Goal: Check status: Check status

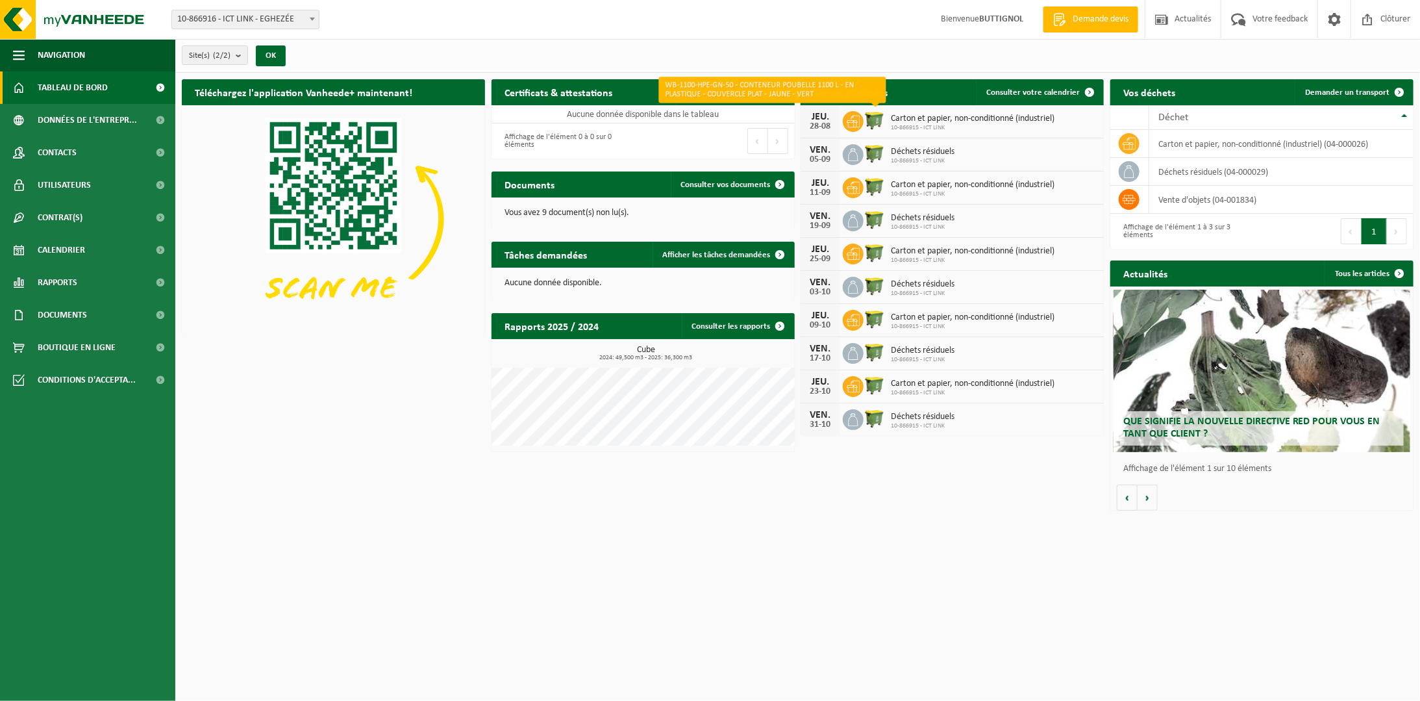
click at [868, 118] on img at bounding box center [875, 120] width 22 height 22
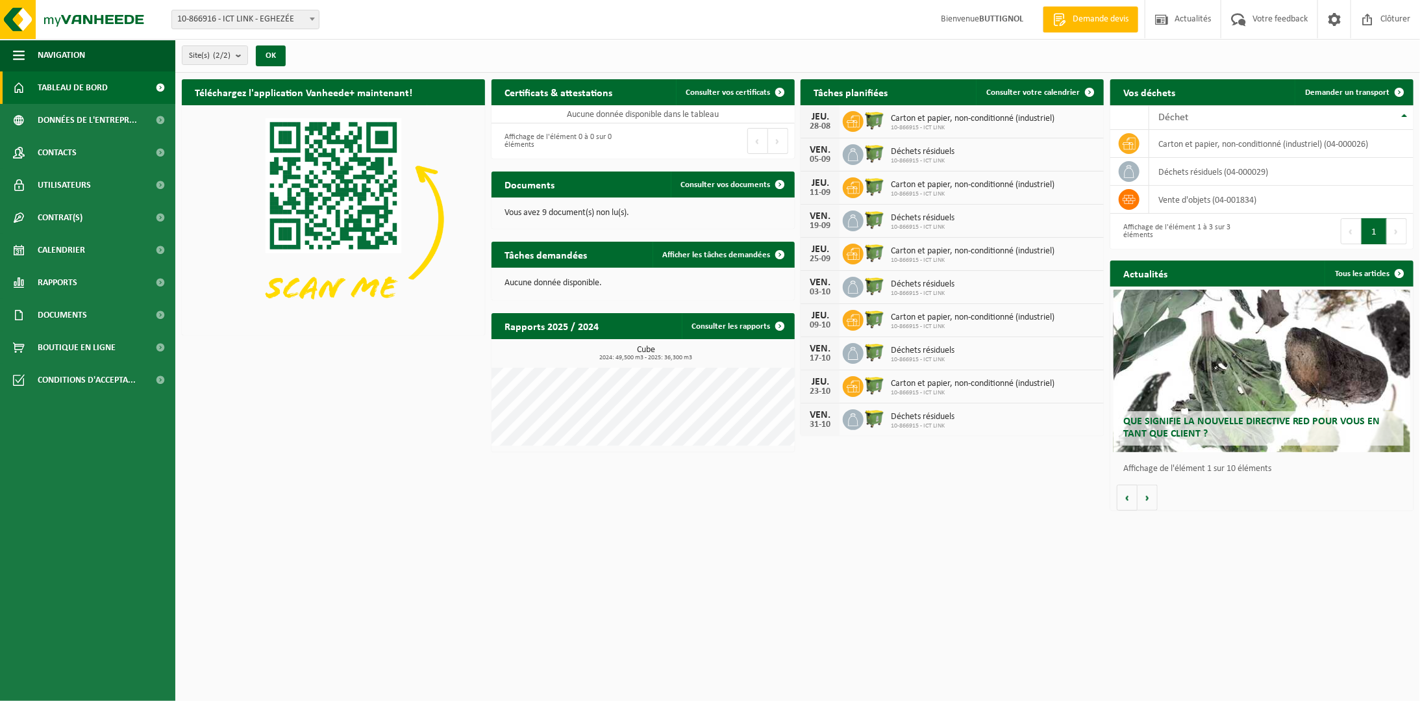
click at [902, 122] on span "Carton et papier, non-conditionné (industriel)" at bounding box center [973, 119] width 164 height 10
click at [1040, 89] on span "Consulter votre calendrier" at bounding box center [1033, 92] width 94 height 8
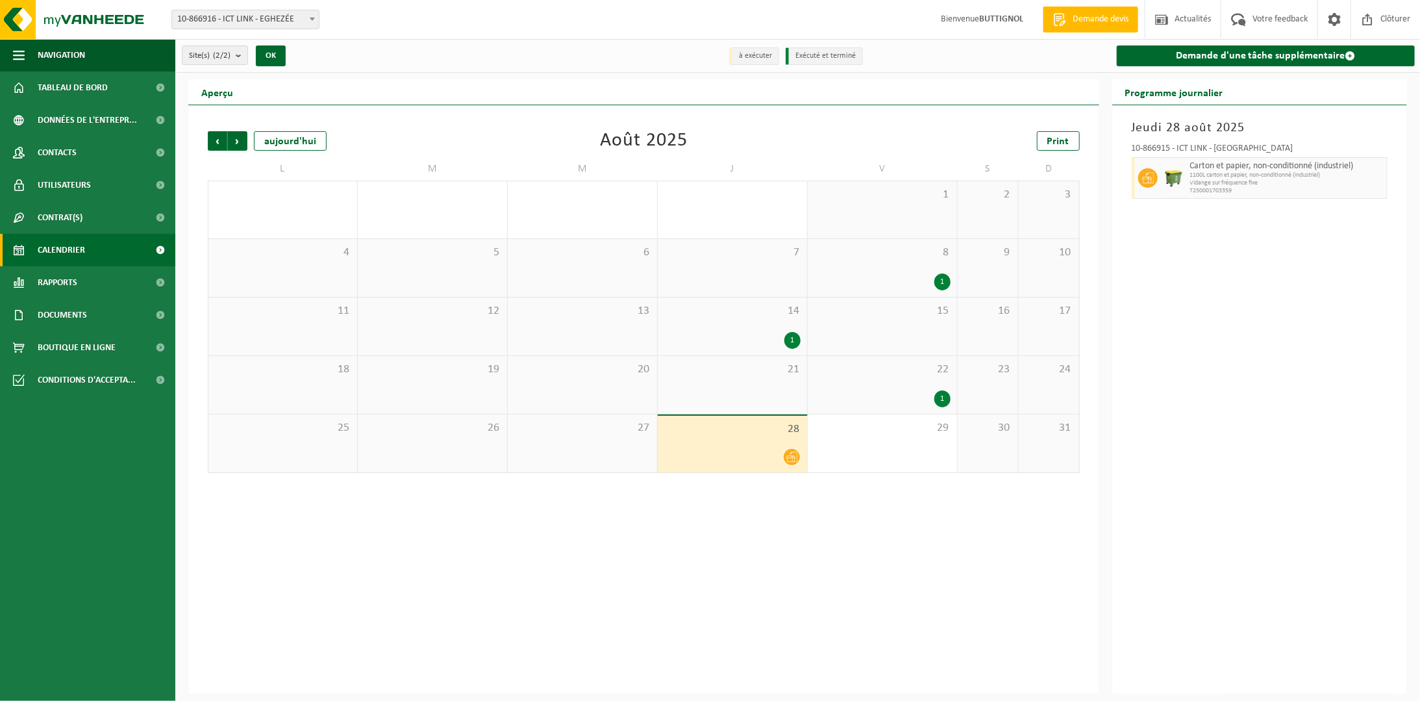
click at [795, 384] on div "21" at bounding box center [732, 385] width 149 height 58
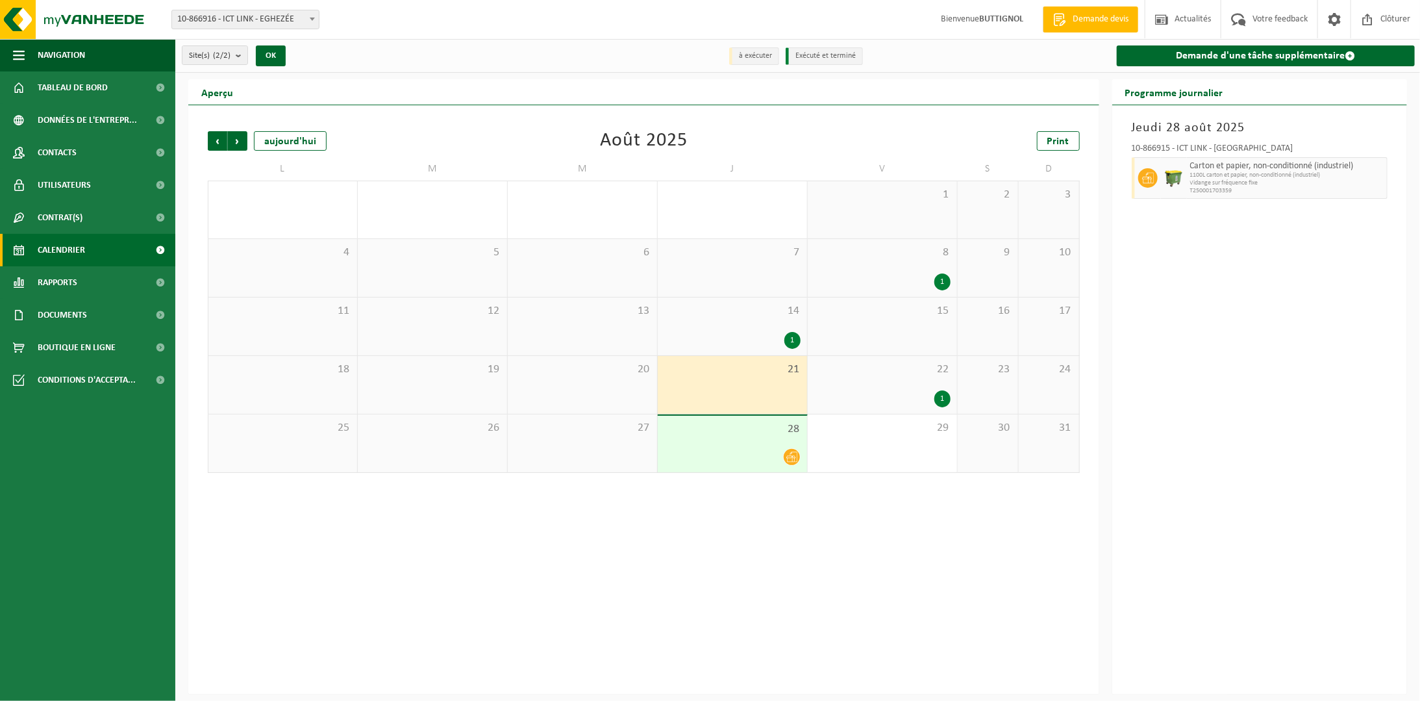
click at [840, 366] on span "22" at bounding box center [882, 369] width 136 height 14
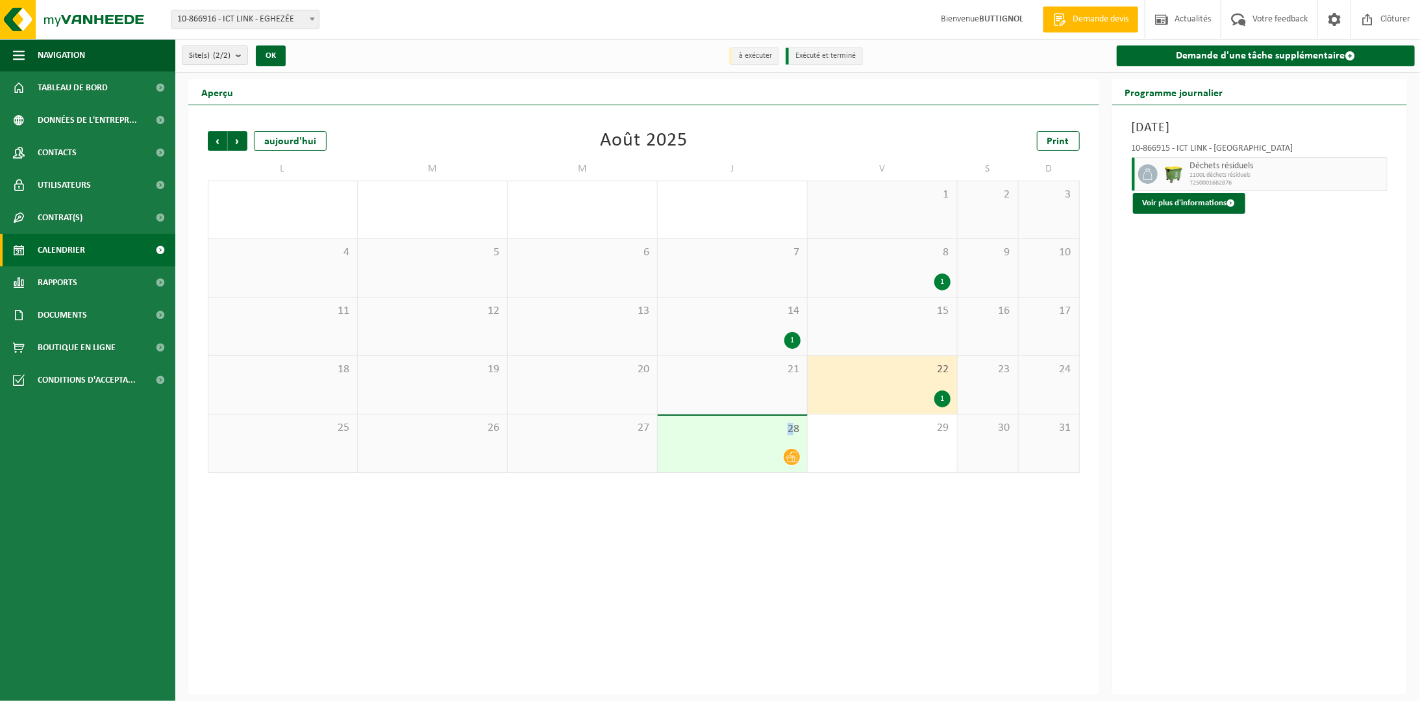
click at [790, 430] on span "28" at bounding box center [732, 429] width 136 height 14
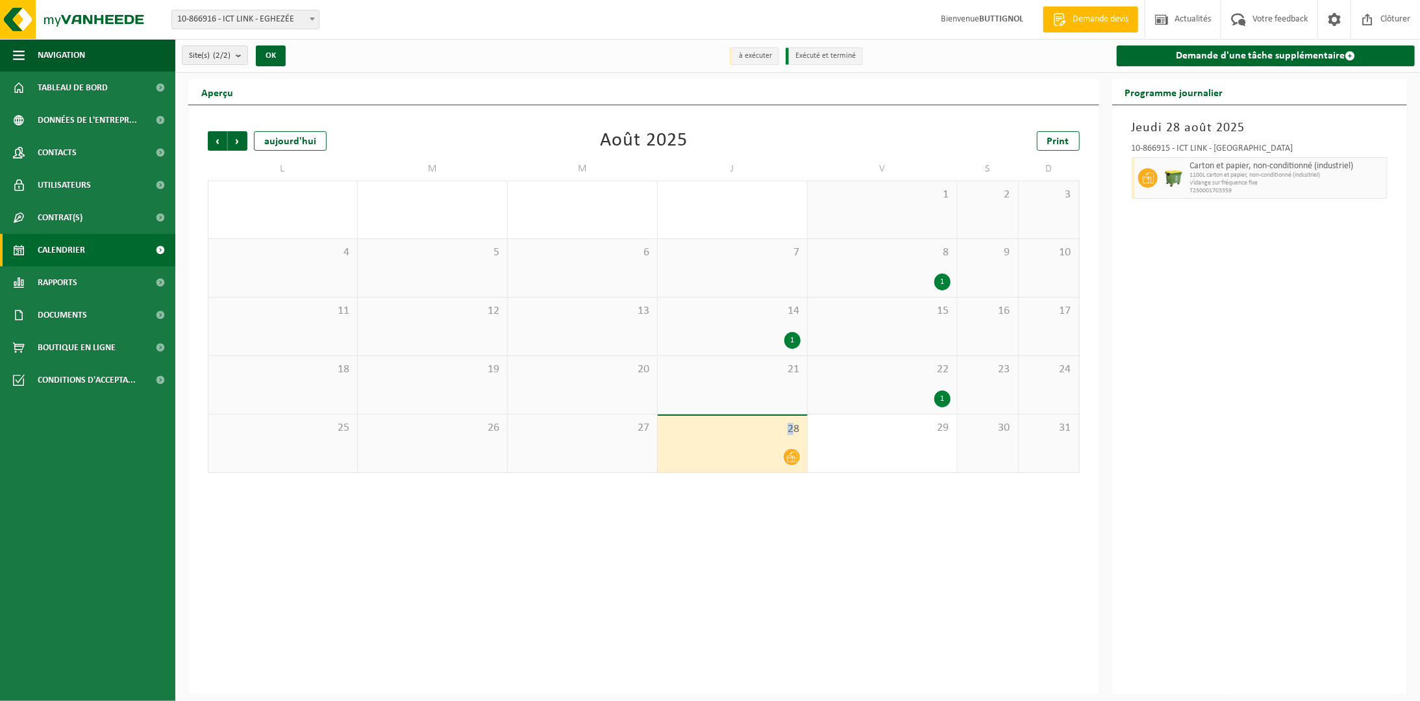
drag, startPoint x: 790, startPoint y: 430, endPoint x: 753, endPoint y: 431, distance: 37.0
click at [753, 431] on span "28" at bounding box center [732, 429] width 136 height 14
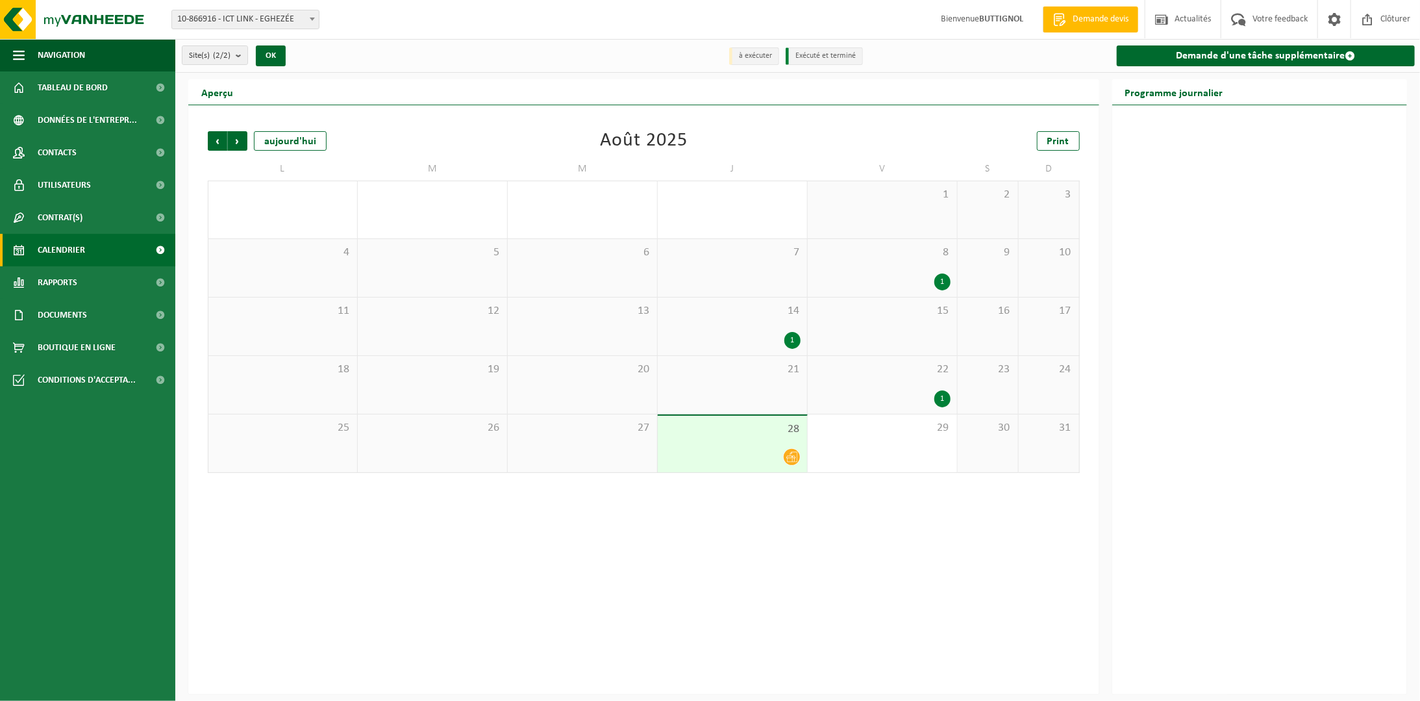
click at [945, 397] on div "1" at bounding box center [942, 398] width 16 height 17
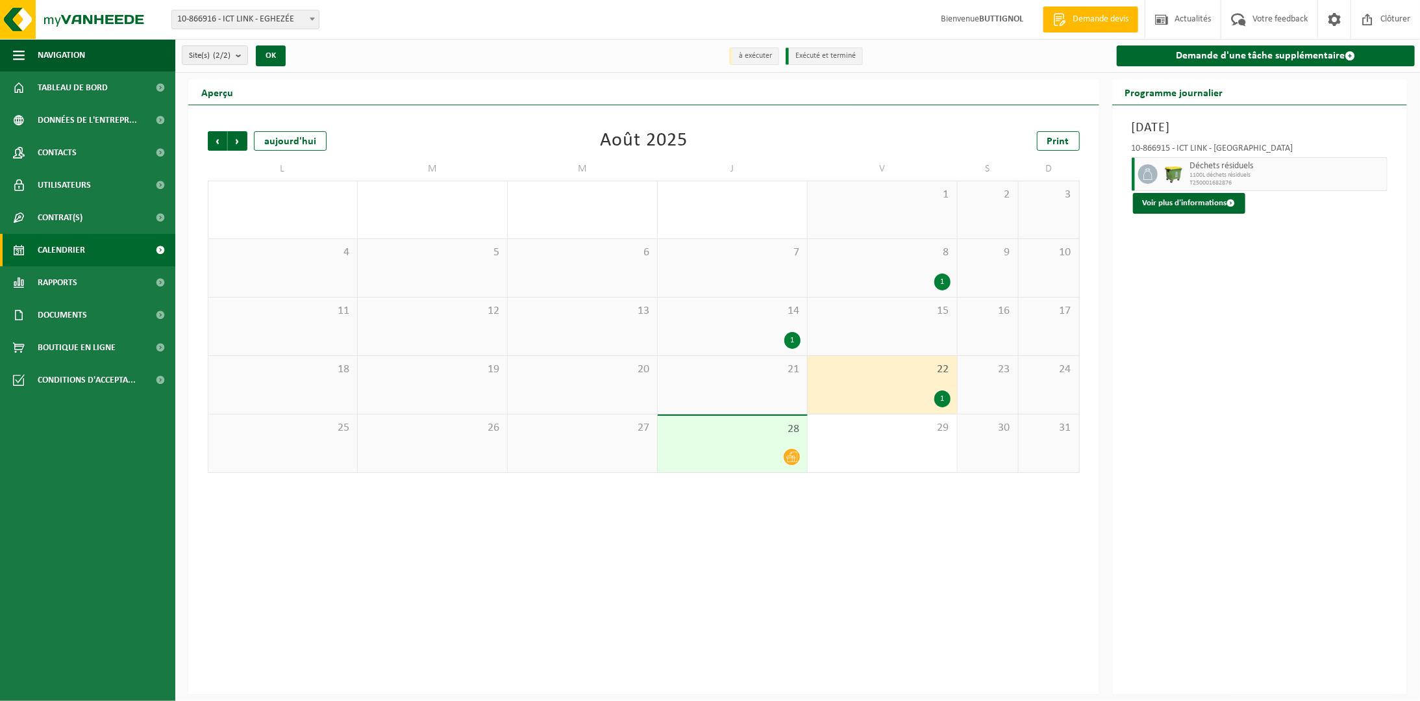
click at [793, 458] on icon at bounding box center [791, 457] width 11 height 10
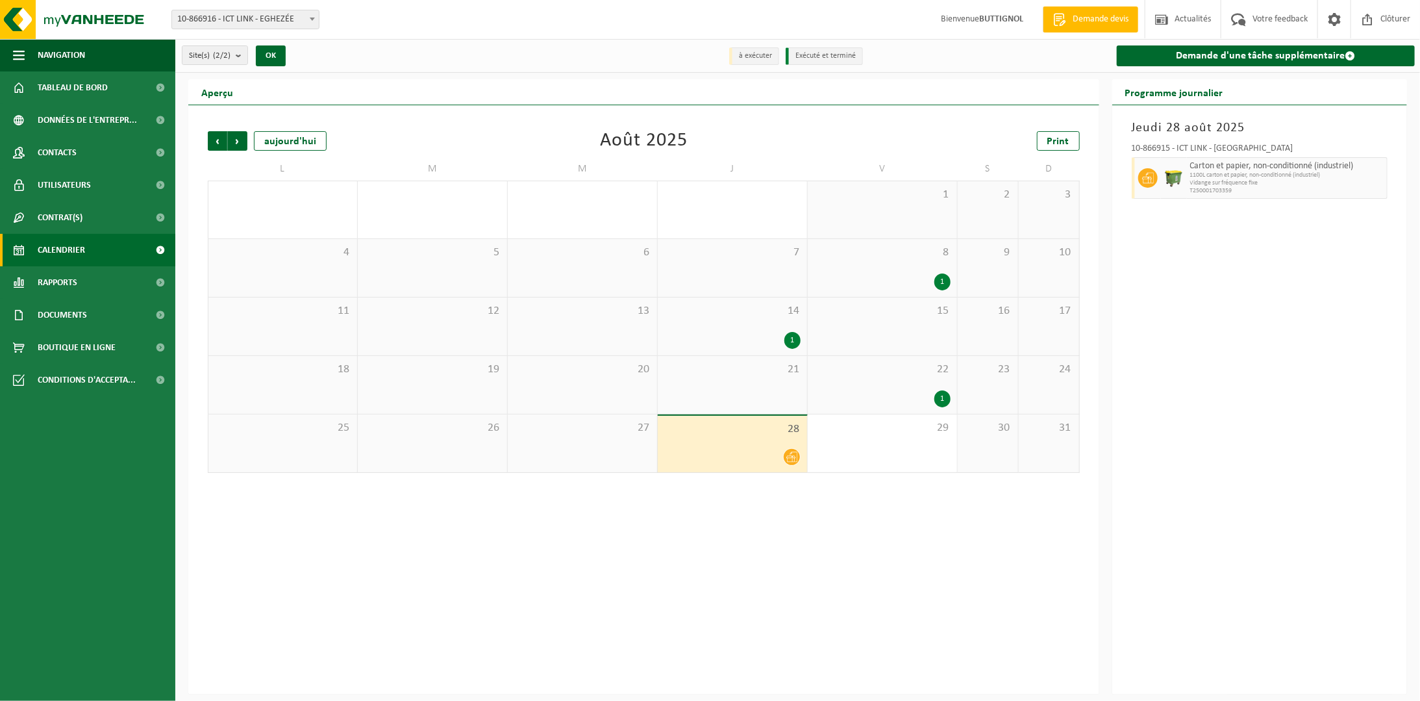
click at [942, 395] on div "1" at bounding box center [942, 398] width 16 height 17
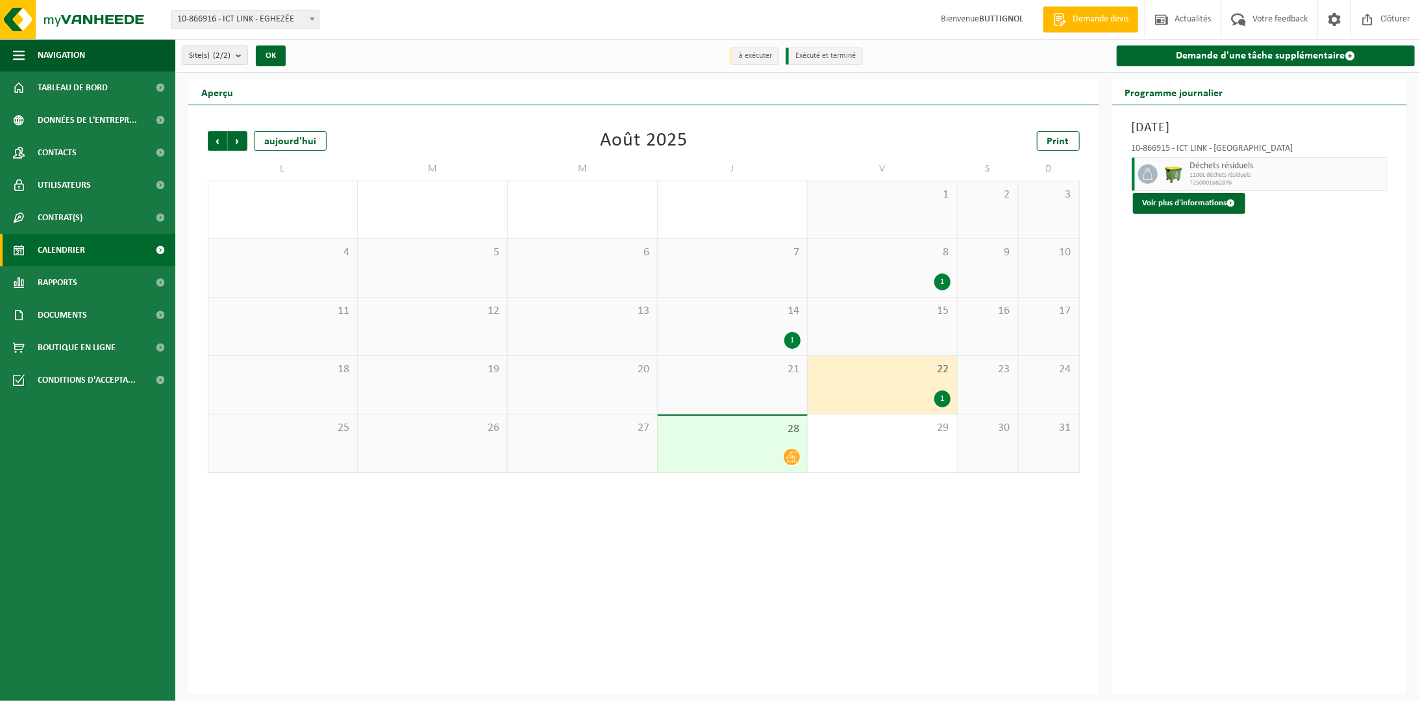
click at [797, 457] on icon at bounding box center [791, 456] width 11 height 11
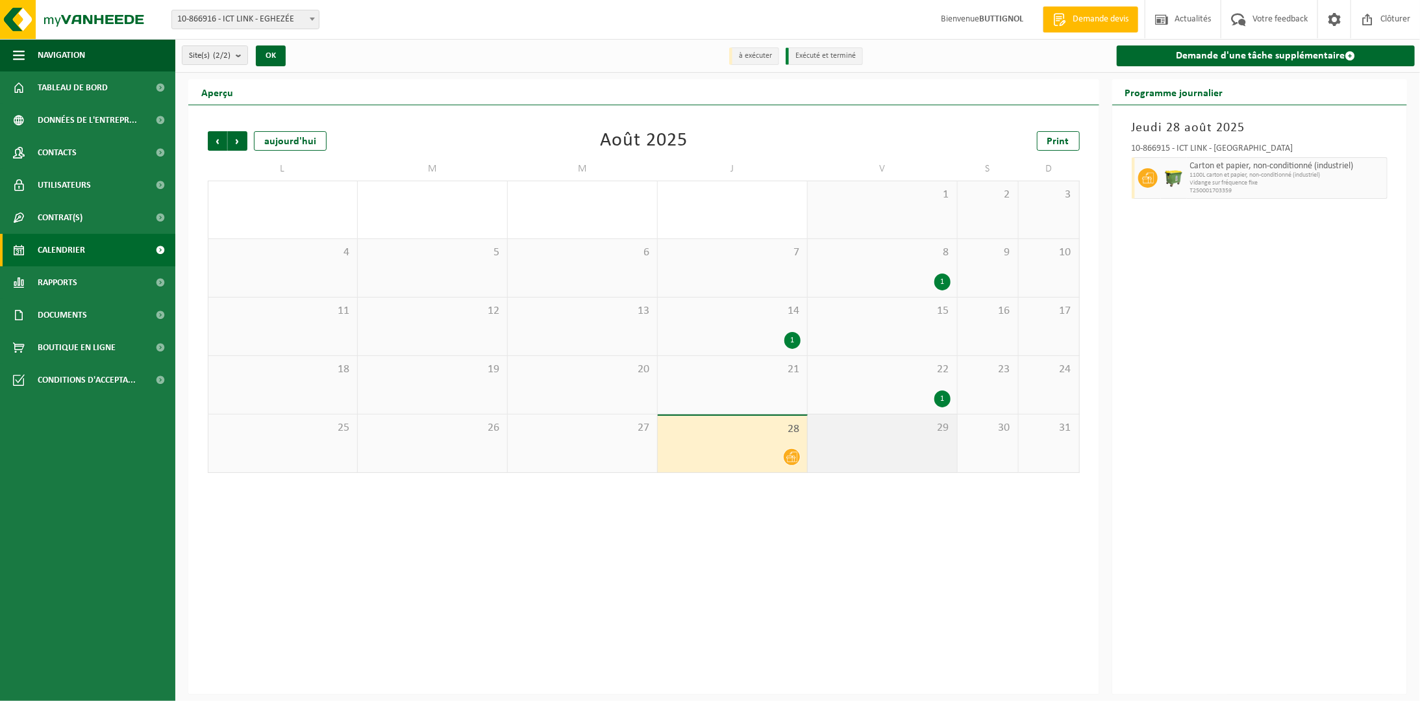
click at [879, 435] on div "29" at bounding box center [882, 443] width 149 height 58
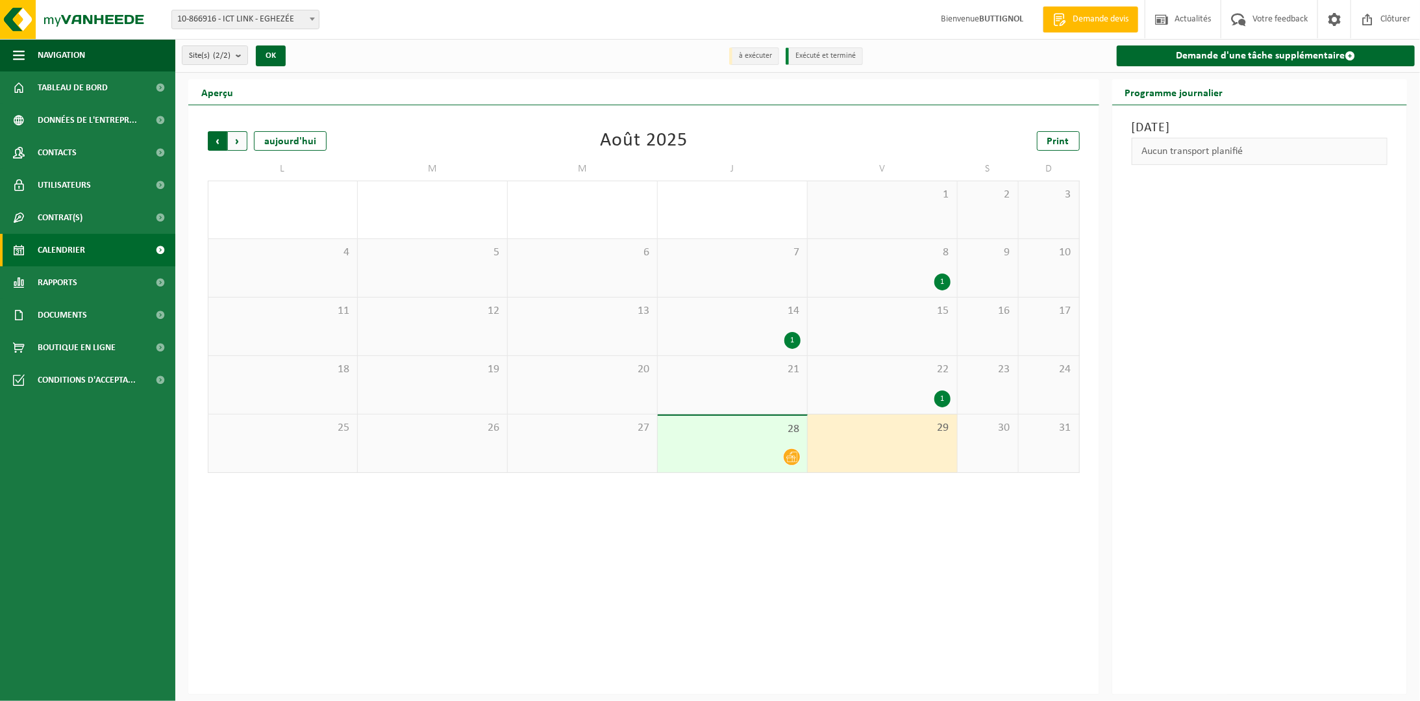
click at [243, 141] on span "Suivant" at bounding box center [237, 140] width 19 height 19
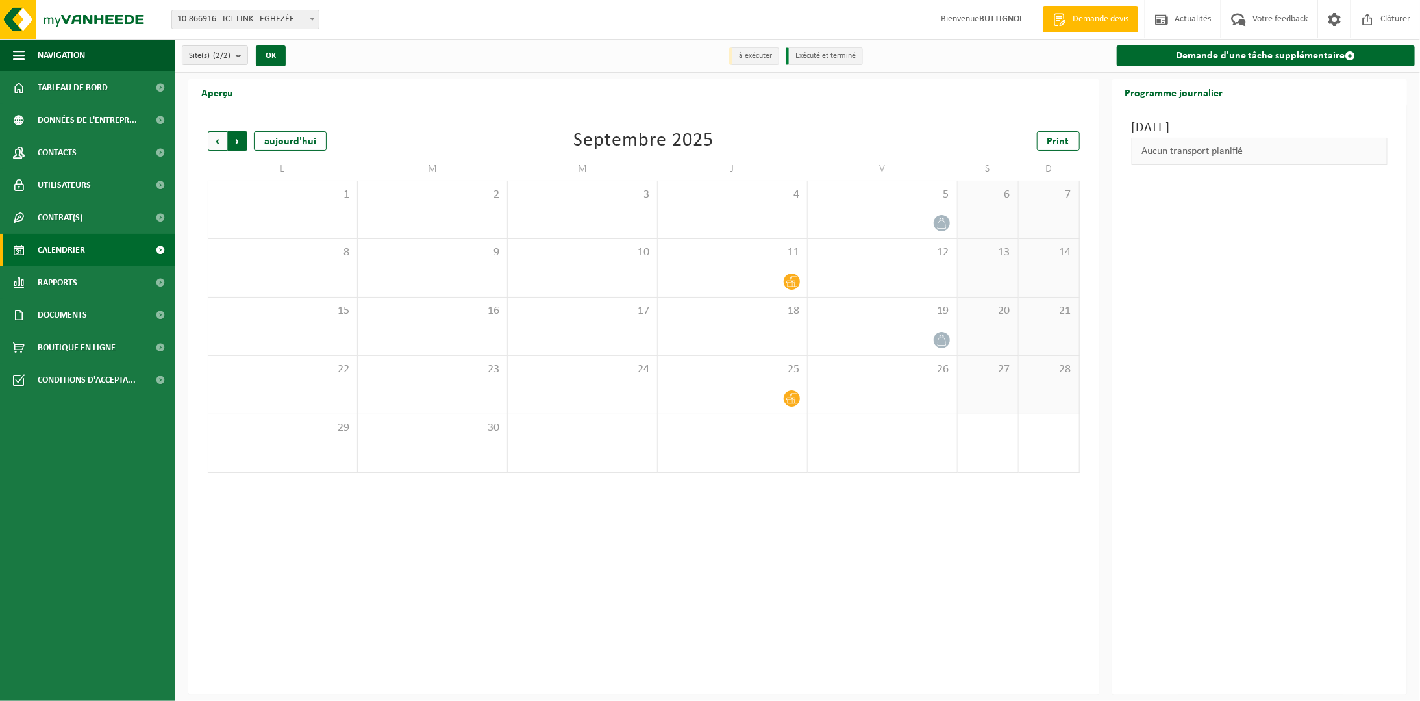
click at [210, 145] on span "Précédent" at bounding box center [217, 140] width 19 height 19
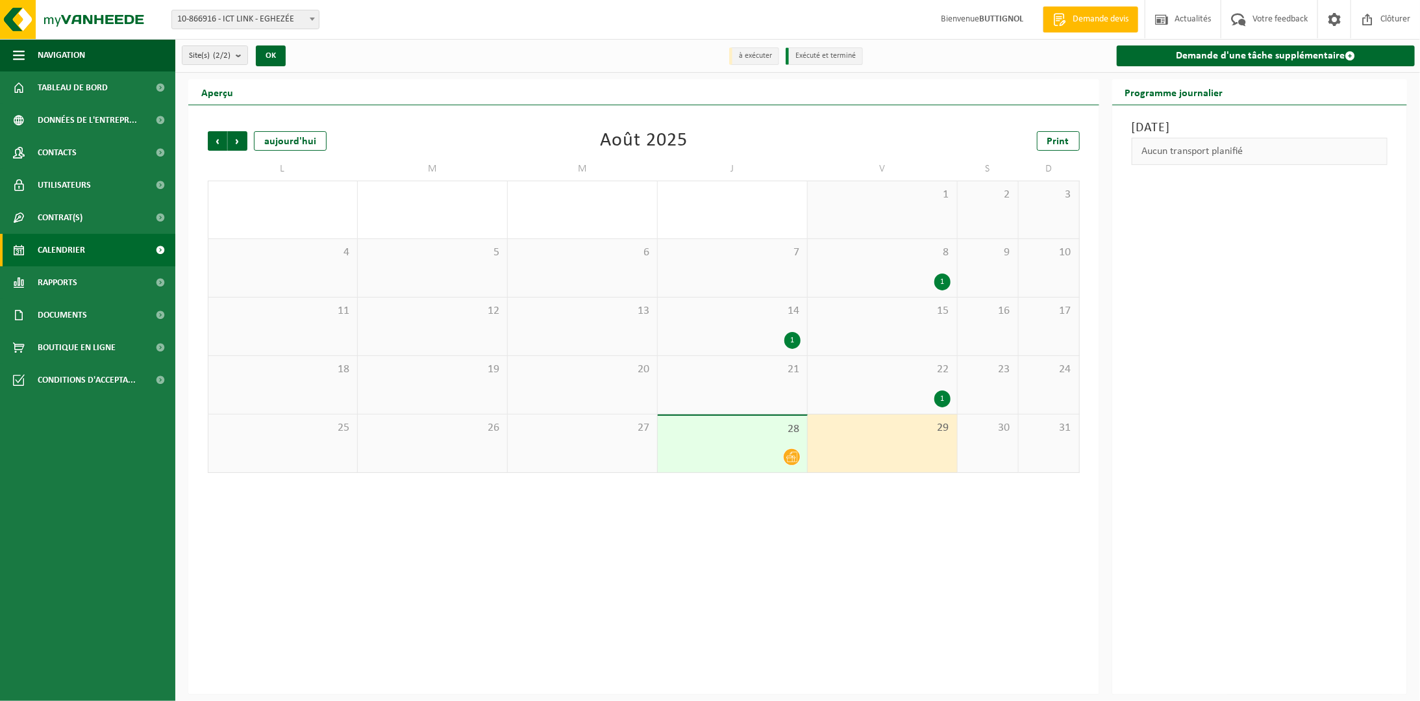
click at [785, 456] on span at bounding box center [792, 457] width 16 height 16
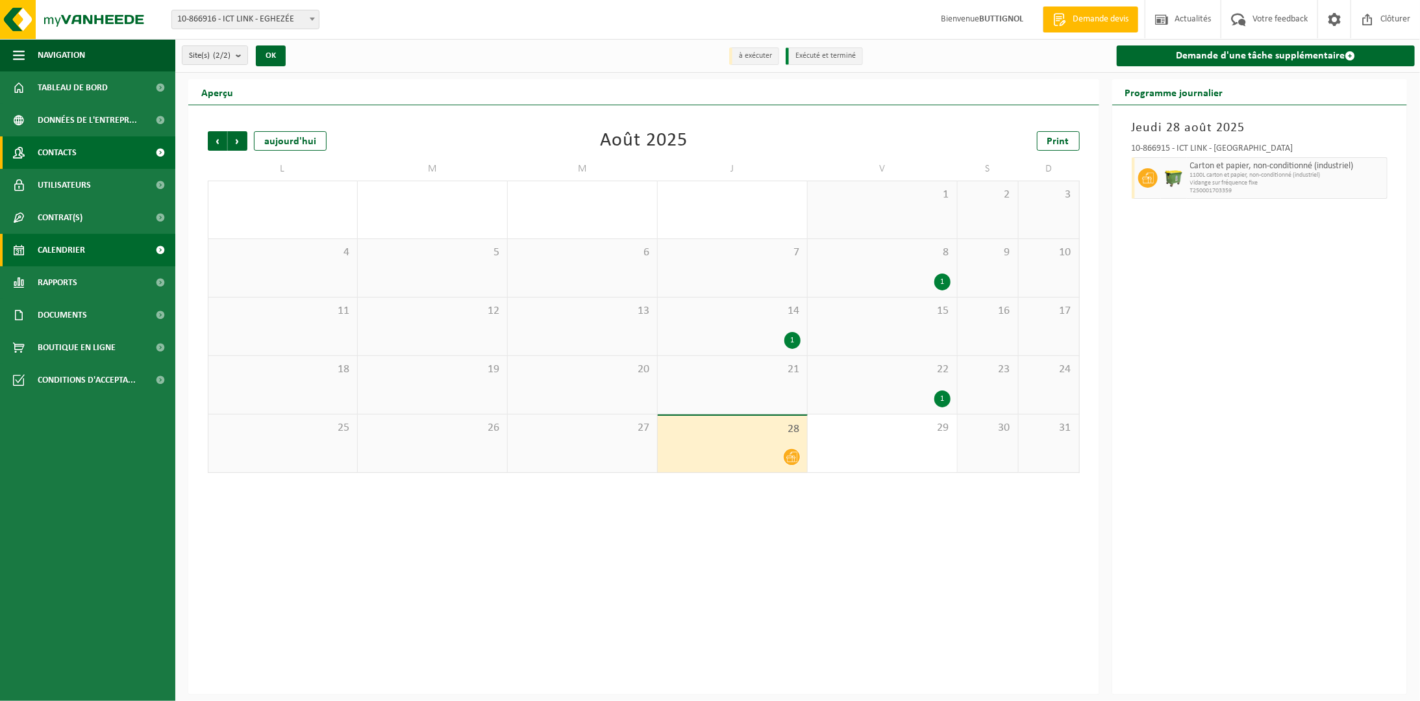
click at [82, 166] on link "Contacts" at bounding box center [87, 152] width 175 height 32
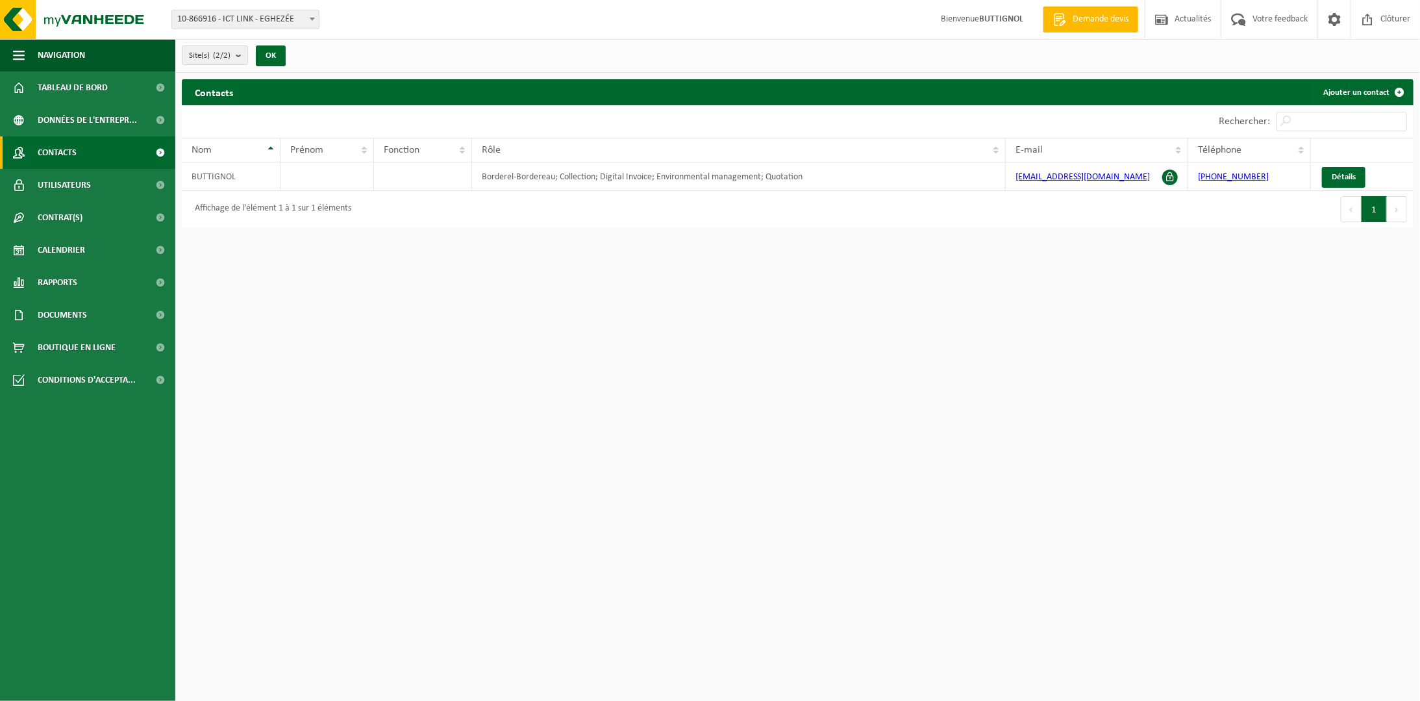
click at [662, 282] on html "Site: 10-866916 - ICT LINK - EGHEZÉE 10-866915 - ICT LINK - GEMBLOUX 10-866916 …" at bounding box center [710, 350] width 1420 height 701
